Goal: Task Accomplishment & Management: Manage account settings

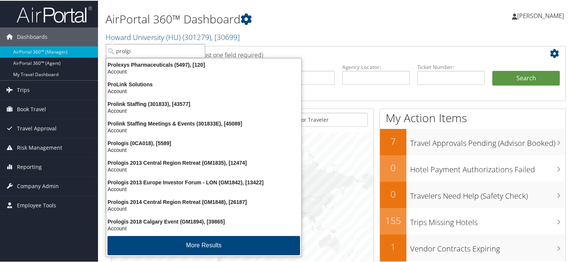
type input "prolgis"
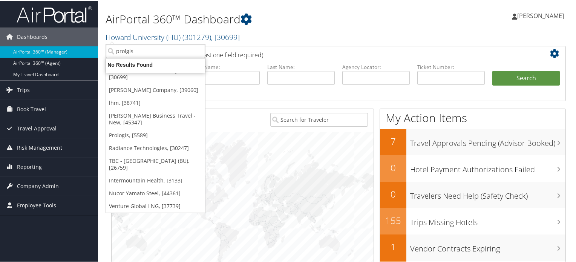
click at [127, 49] on input "prolgis" at bounding box center [155, 50] width 99 height 14
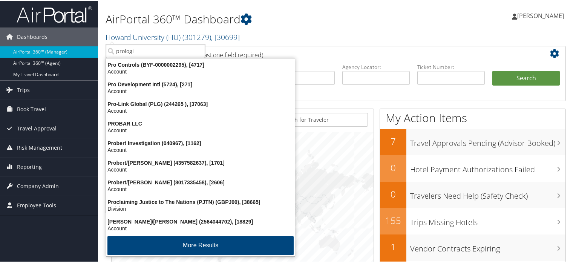
type input "prologis"
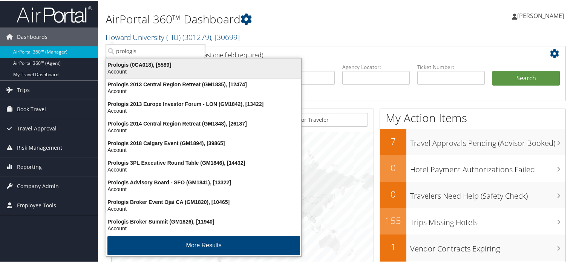
click at [122, 66] on div "Prologis (0CA018), [5589]" at bounding box center [204, 64] width 204 height 7
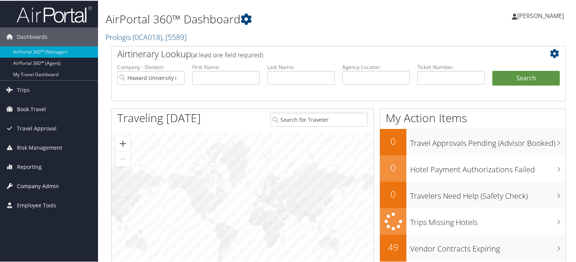
click at [30, 183] on span "Company Admin" at bounding box center [38, 185] width 42 height 19
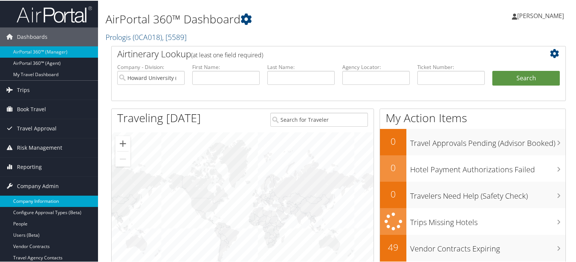
click at [36, 199] on link "Company Information" at bounding box center [49, 200] width 98 height 11
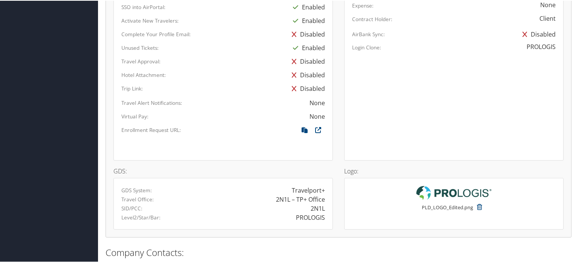
scroll to position [565, 0]
